Goal: Information Seeking & Learning: Check status

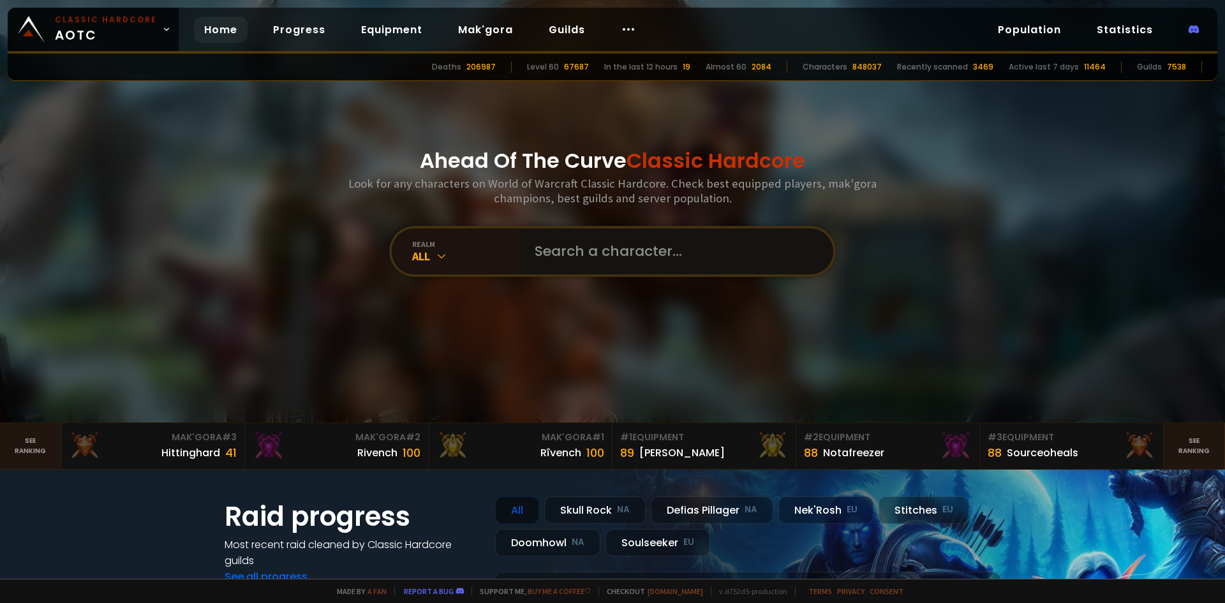
click at [643, 260] on input "text" at bounding box center [672, 251] width 291 height 46
type input "eviscerkate"
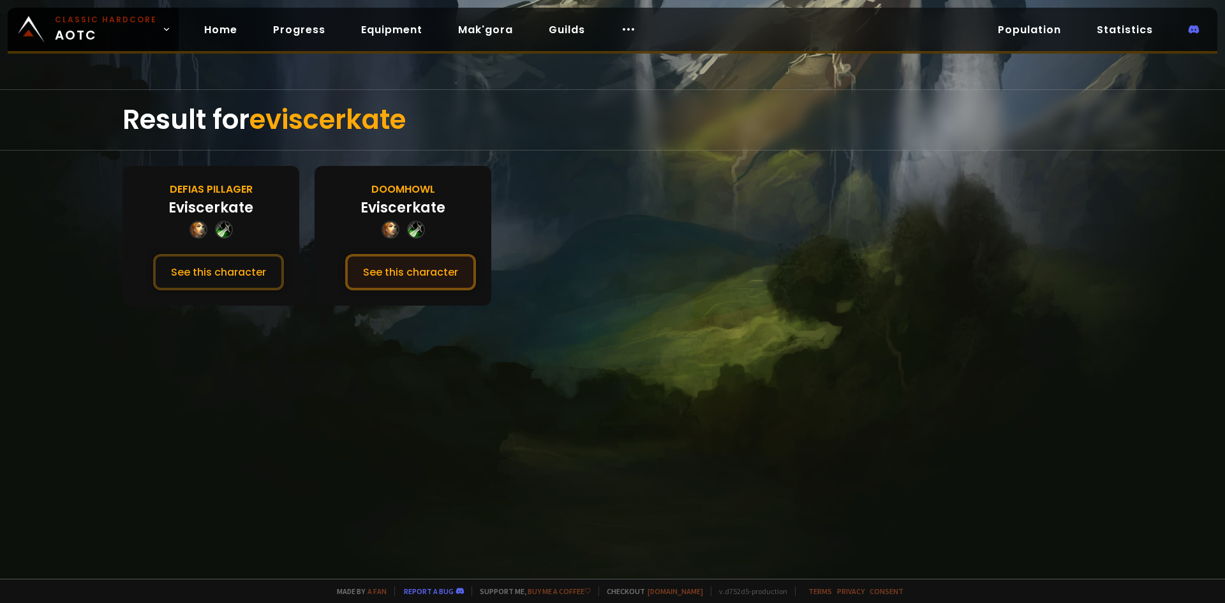
click at [426, 275] on button "See this character" at bounding box center [410, 272] width 131 height 36
